Goal: Information Seeking & Learning: Learn about a topic

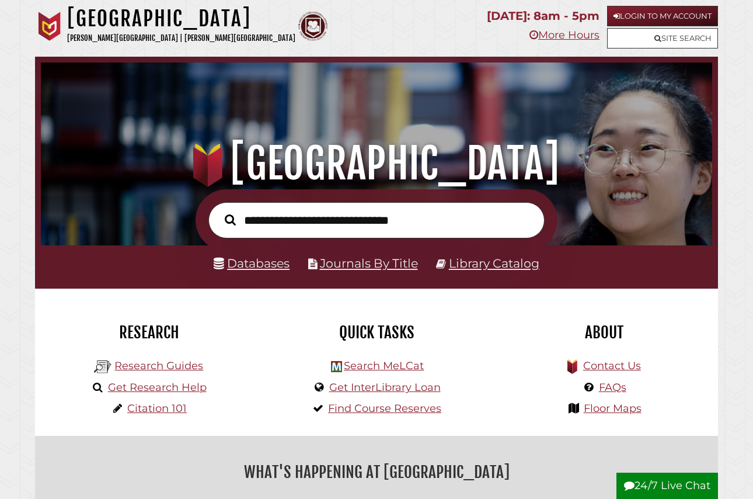
scroll to position [222, 666]
click at [649, 19] on link "Login to My Account" at bounding box center [662, 16] width 111 height 20
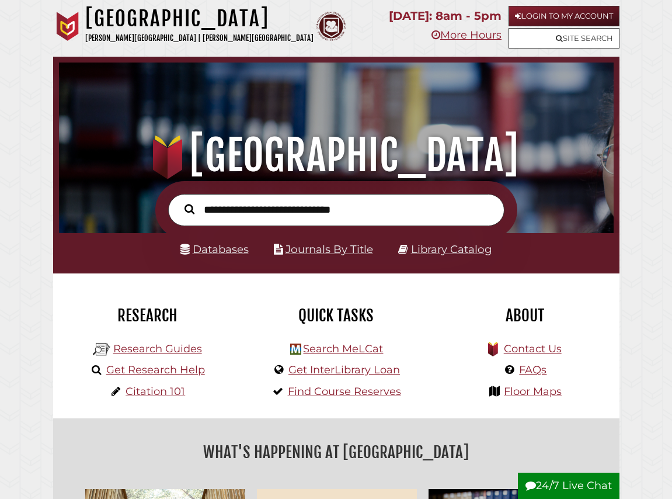
scroll to position [183, 549]
click at [312, 219] on input "text" at bounding box center [336, 210] width 336 height 32
paste input "**********"
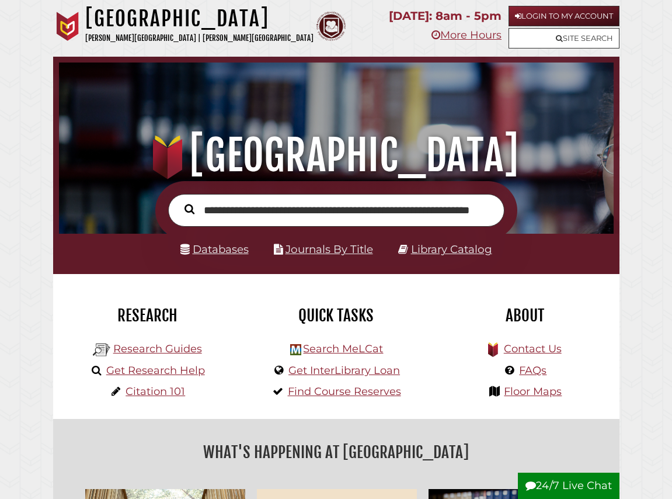
type input "**********"
click at [179, 201] on button "Search" at bounding box center [190, 208] width 22 height 15
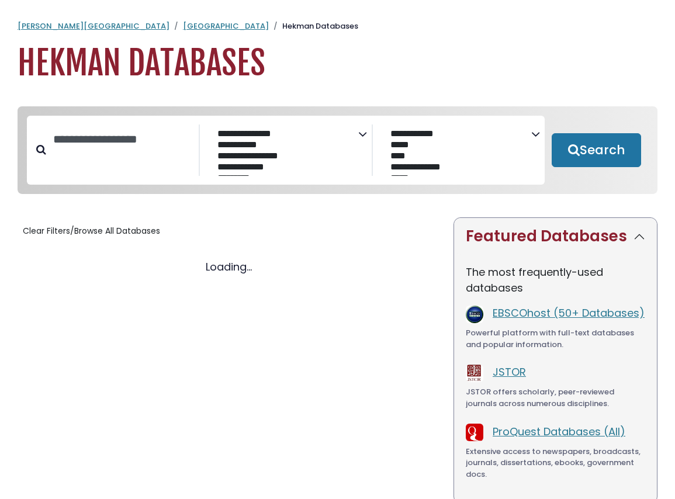
select select "Database Subject Filter"
select select "Database Vendors Filter"
select select "Database Subject Filter"
select select "Database Vendors Filter"
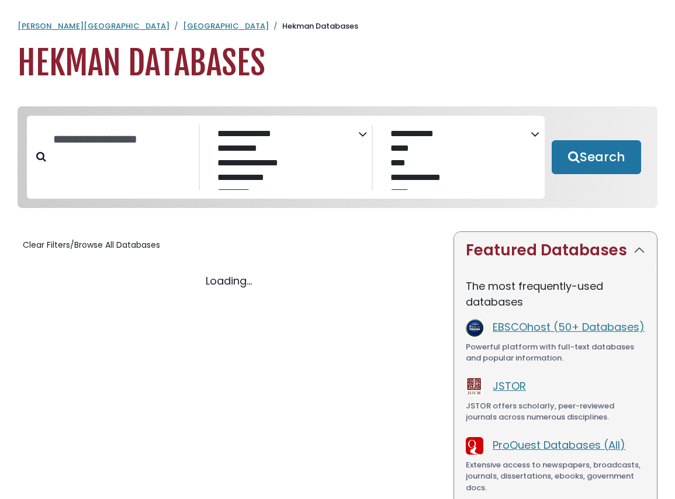
select select "Database Subject Filter"
select select "Database Vendors Filter"
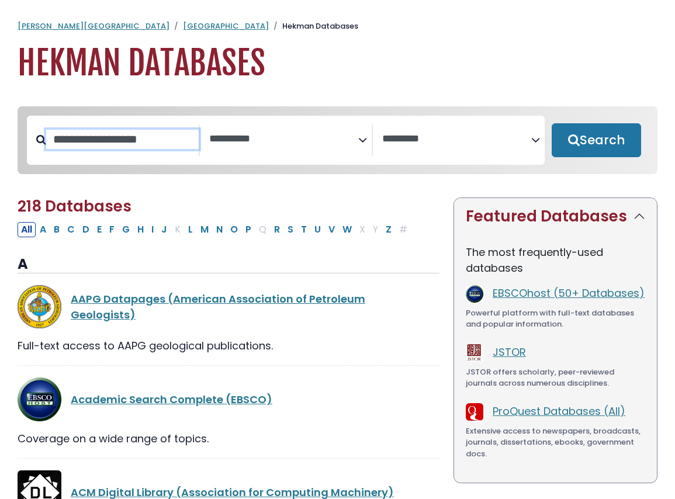
click at [133, 140] on input "Search database by title or keyword" at bounding box center [122, 139] width 152 height 19
type input "****"
click at [551, 123] on button "Search" at bounding box center [595, 140] width 89 height 34
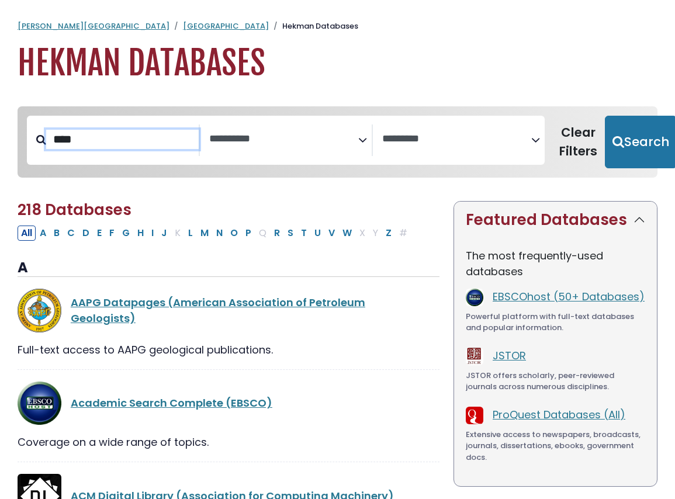
select select "Database Subject Filter"
select select "Database Vendors Filter"
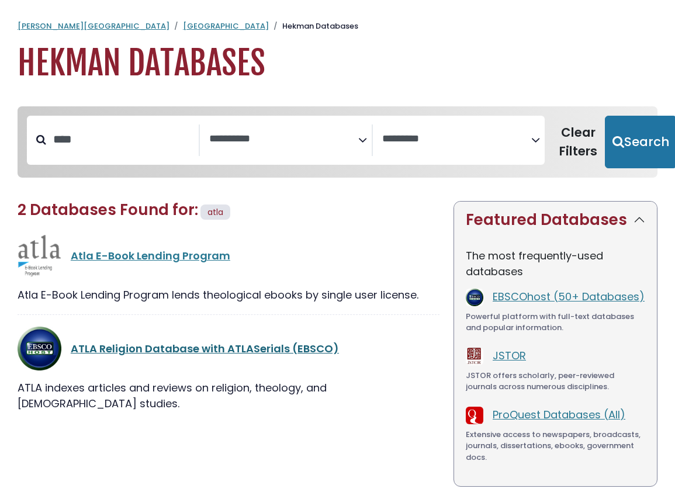
click at [190, 349] on link "ATLA Religion Database with ATLASerials (EBSCO)" at bounding box center [205, 348] width 268 height 15
